Goal: Transaction & Acquisition: Book appointment/travel/reservation

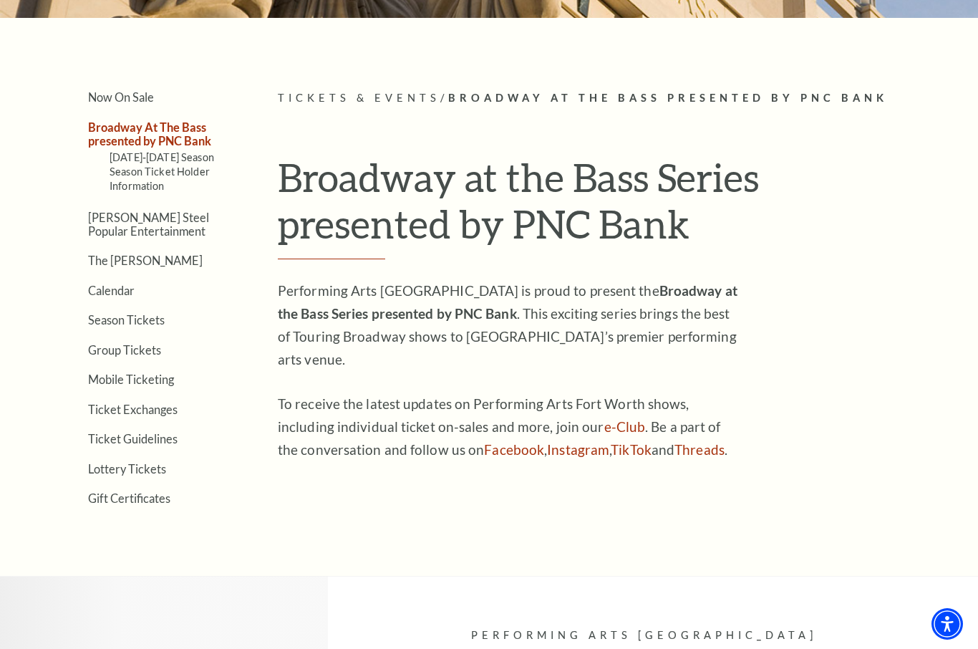
scroll to position [290, 0]
click at [130, 273] on ul "Now On Sale Broadway At The Bass presented by PNC Bank 2025-2026 Season Season …" at bounding box center [140, 297] width 190 height 415
click at [133, 284] on link "Calendar" at bounding box center [111, 291] width 47 height 14
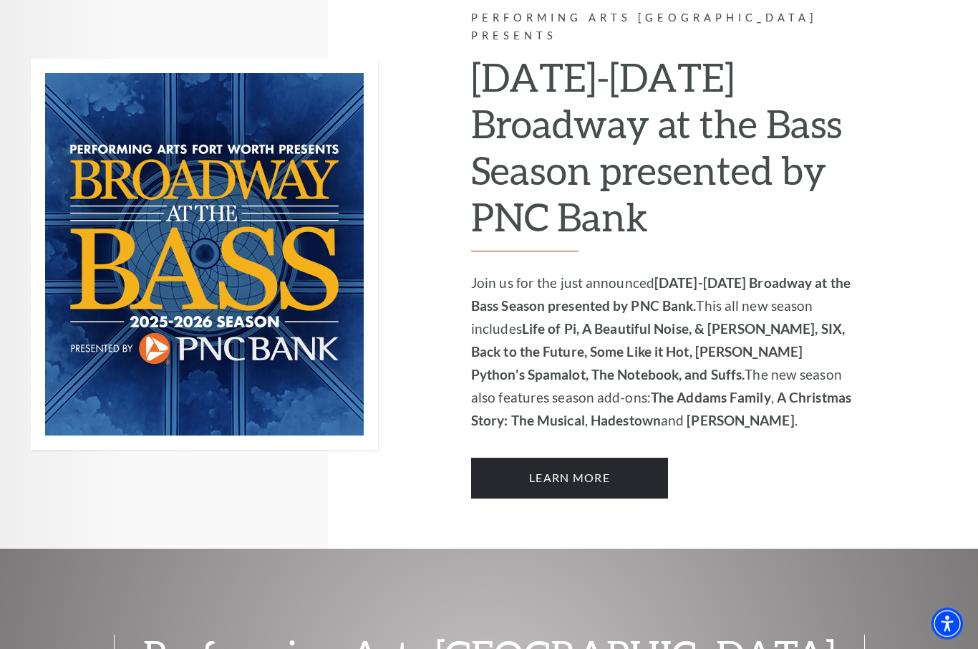
scroll to position [909, 0]
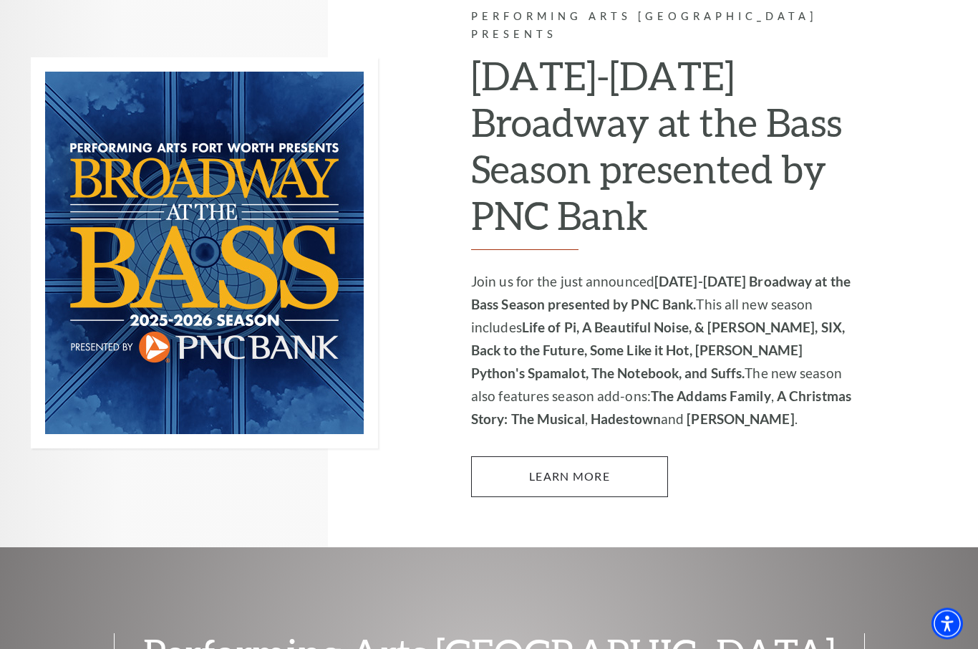
click at [647, 457] on link "Learn More" at bounding box center [569, 477] width 197 height 40
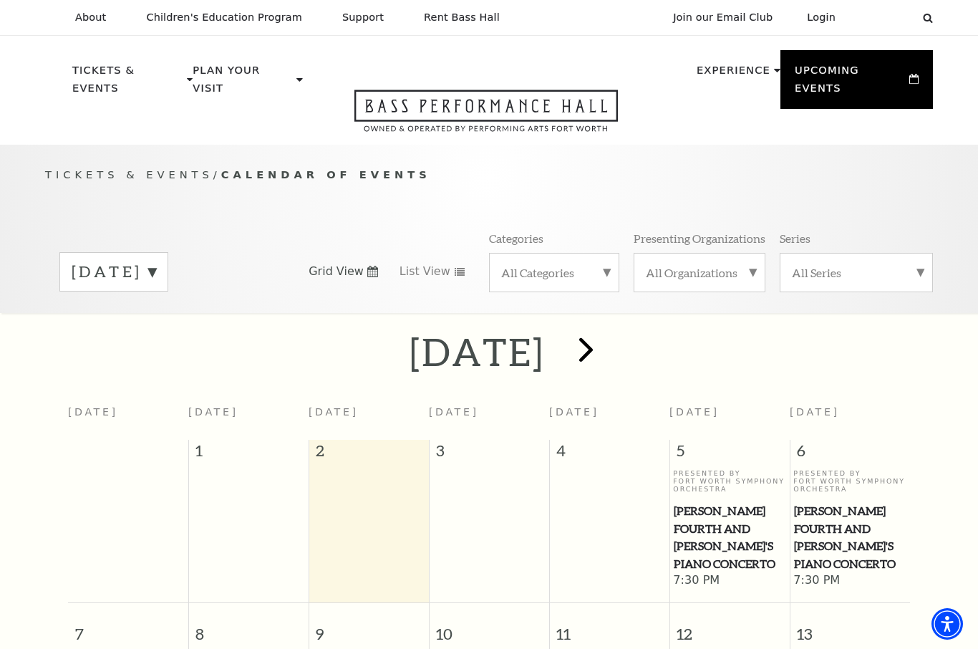
click at [606, 329] on span "next" at bounding box center [586, 349] width 41 height 41
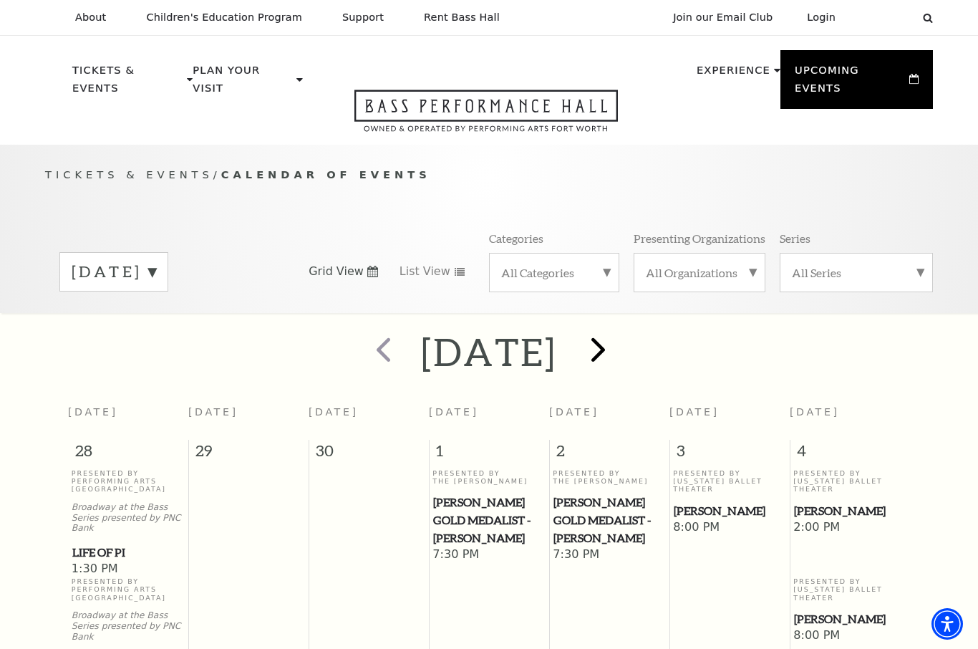
click at [619, 332] on span "next" at bounding box center [598, 349] width 41 height 41
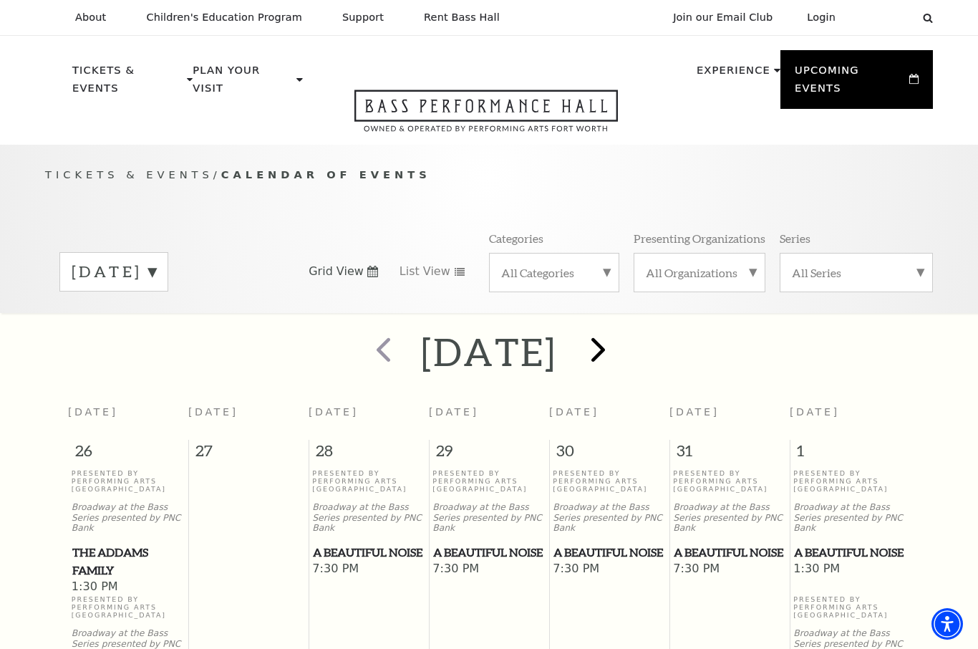
click at [619, 329] on span "next" at bounding box center [598, 349] width 41 height 41
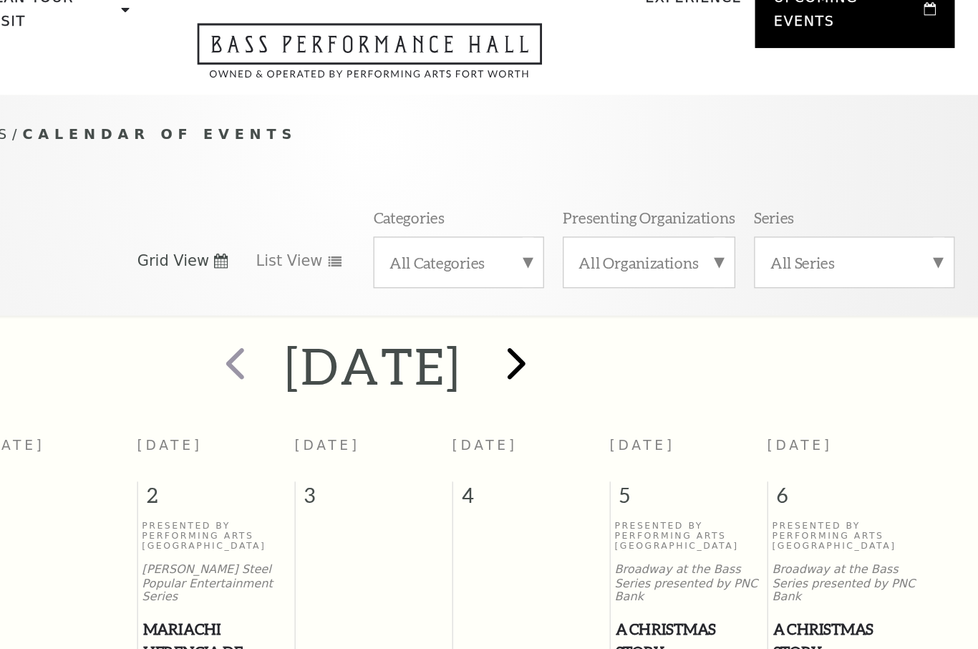
scroll to position [31, 0]
